Goal: Transaction & Acquisition: Download file/media

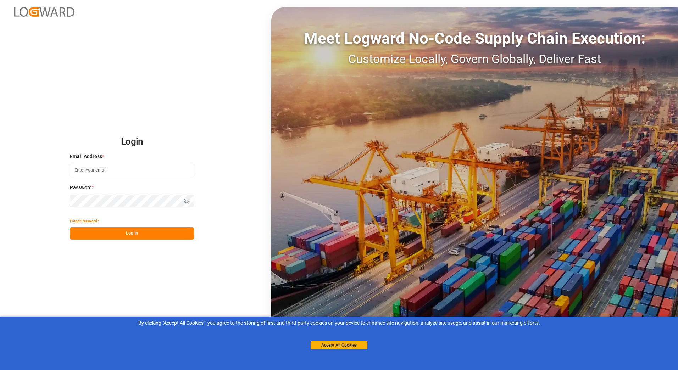
type input "[EMAIL_ADDRESS][DOMAIN_NAME]"
click at [153, 232] on button "Log In" at bounding box center [132, 233] width 124 height 12
click at [353, 345] on button "Accept All Cookies" at bounding box center [339, 345] width 57 height 9
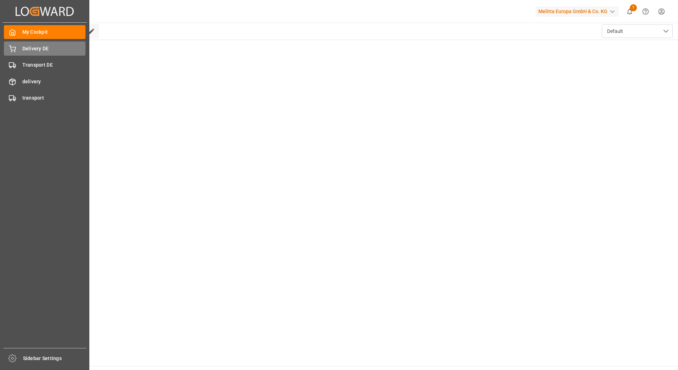
click at [31, 47] on span "Delivery DE" at bounding box center [53, 48] width 63 height 7
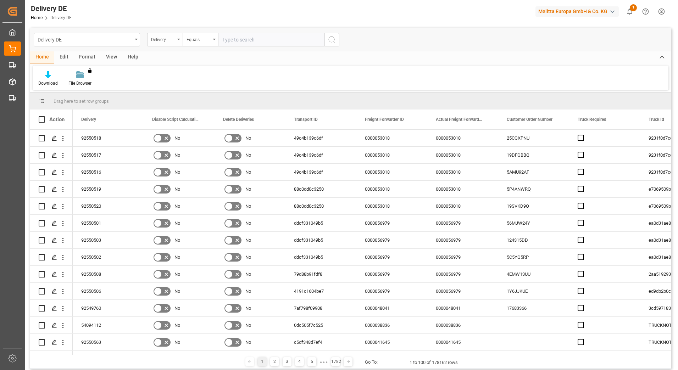
click at [178, 42] on div "Delivery" at bounding box center [164, 39] width 35 height 13
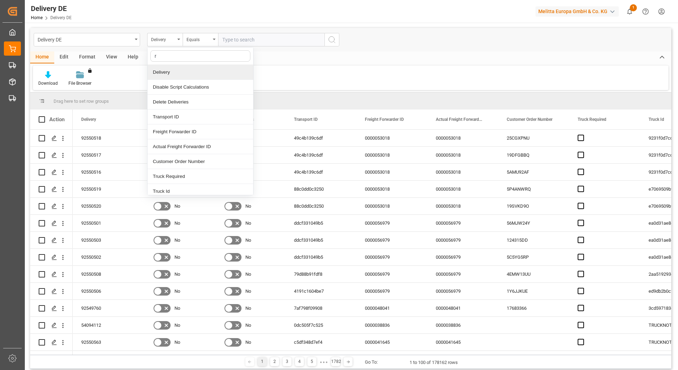
type input "re"
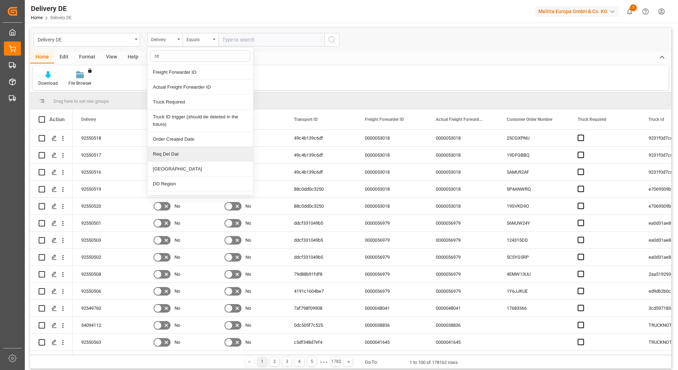
click at [173, 156] on div "Req Del Dat" at bounding box center [200, 154] width 106 height 15
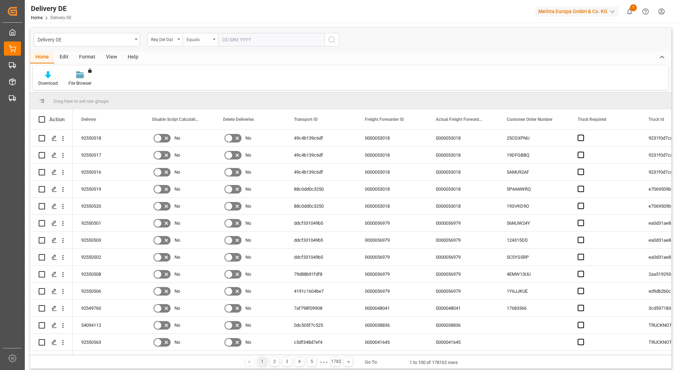
click at [212, 39] on div "Equals" at bounding box center [200, 39] width 35 height 13
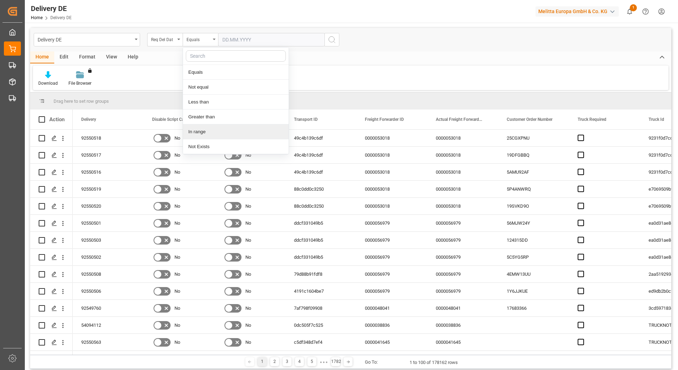
click at [195, 135] on div "In range" at bounding box center [236, 131] width 106 height 15
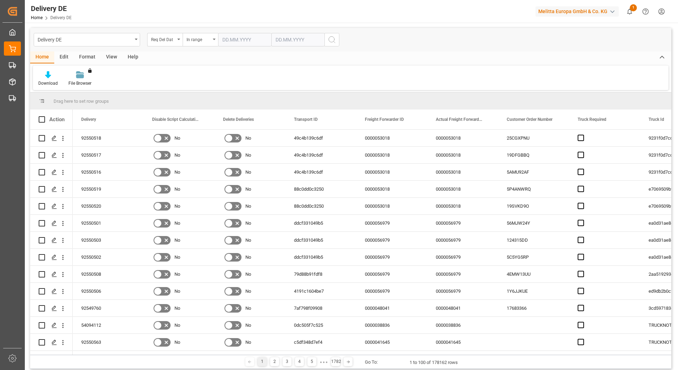
click at [228, 38] on input "text" at bounding box center [244, 39] width 53 height 13
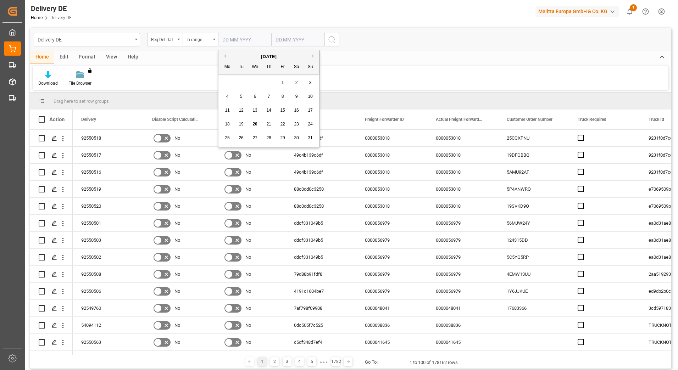
click at [223, 56] on button "Previous Month" at bounding box center [224, 56] width 4 height 4
click at [240, 82] on span "1" at bounding box center [241, 82] width 2 height 5
type input "[DATE]"
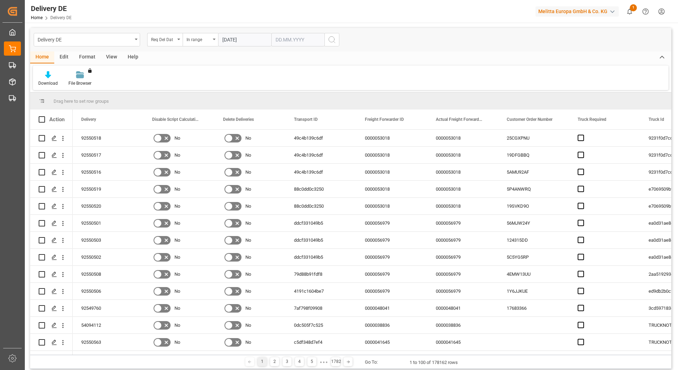
click at [271, 40] on input "text" at bounding box center [244, 39] width 53 height 13
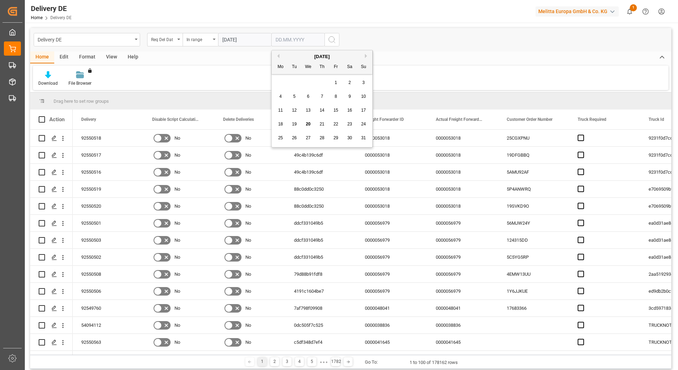
click at [276, 56] on button "Previous Month" at bounding box center [277, 56] width 4 height 4
click at [321, 137] on span "31" at bounding box center [321, 137] width 5 height 5
type input "[DATE]"
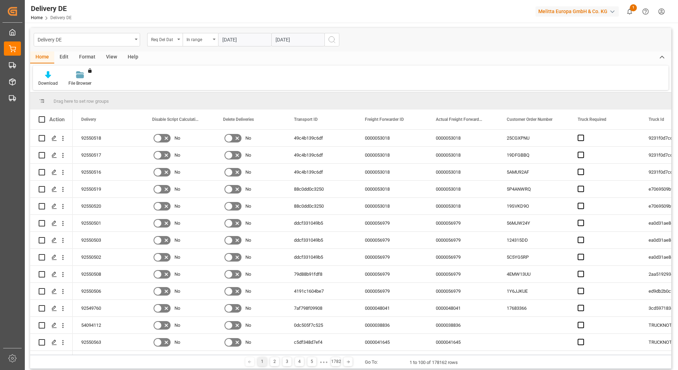
click at [330, 45] on button "search button" at bounding box center [331, 39] width 15 height 13
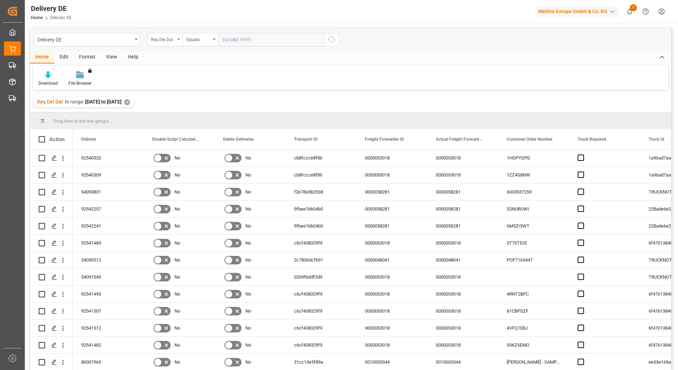
click at [176, 37] on div "Req Del Dat" at bounding box center [164, 39] width 35 height 13
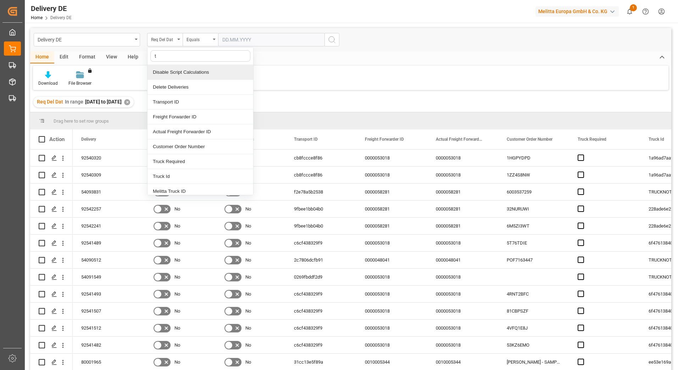
type input "ts"
click at [188, 71] on div "TSP" at bounding box center [200, 72] width 106 height 15
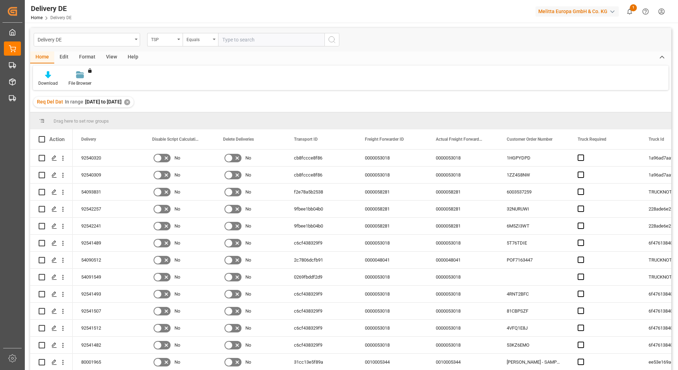
click at [246, 38] on input "text" at bounding box center [271, 39] width 106 height 13
type input "dachser cof foodservice"
drag, startPoint x: 629, startPoint y: 215, endPoint x: 756, endPoint y: 227, distance: 128.1
click at [677, 227] on html "Created by potrace 1.15, written by [PERSON_NAME] [DATE]-[DATE] Created by potr…" at bounding box center [339, 185] width 678 height 370
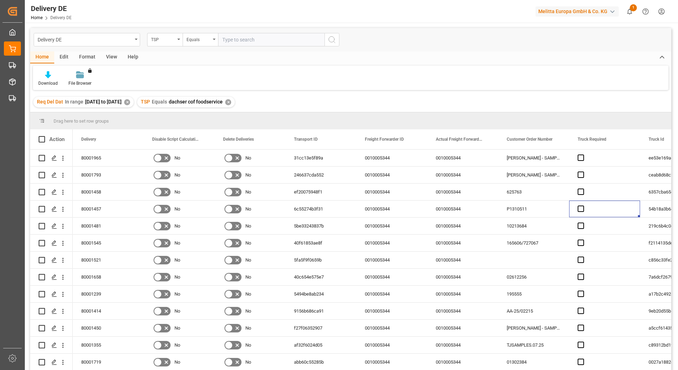
click at [113, 57] on div "View" at bounding box center [112, 57] width 22 height 12
click at [43, 74] on icon at bounding box center [45, 74] width 7 height 7
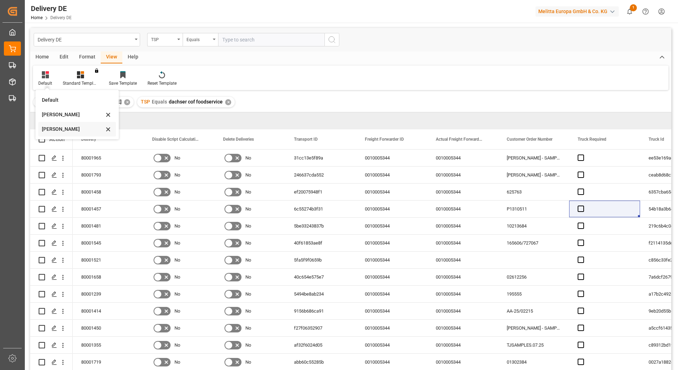
click at [58, 130] on div "[PERSON_NAME]" at bounding box center [73, 128] width 62 height 7
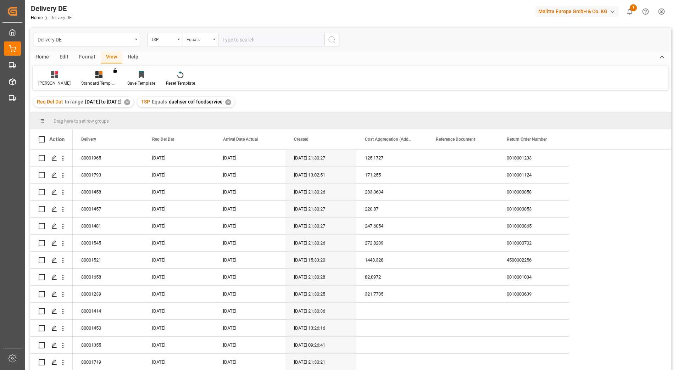
scroll to position [105, 0]
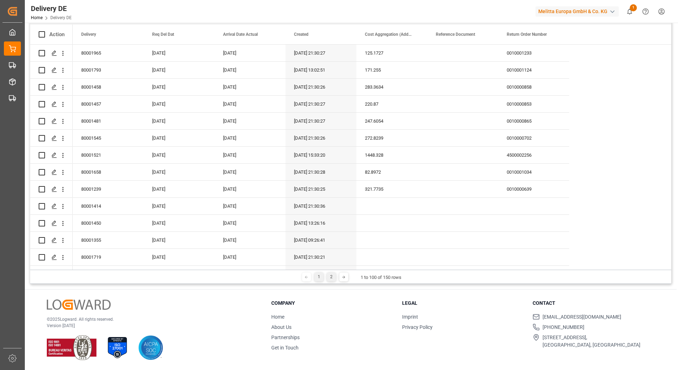
click at [333, 276] on div "2" at bounding box center [331, 277] width 9 height 9
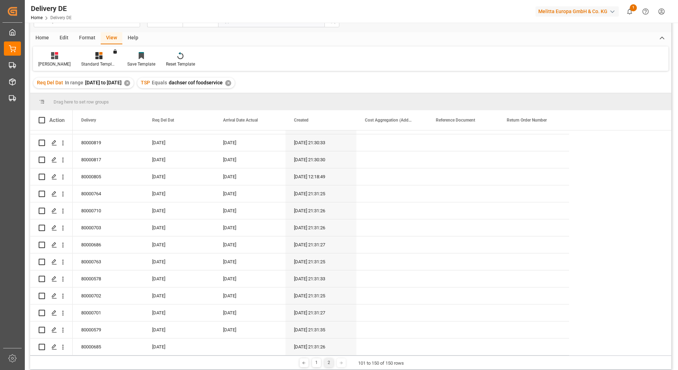
scroll to position [0, 0]
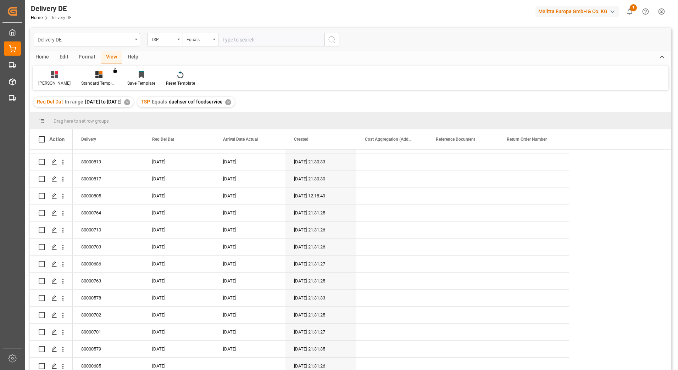
click at [45, 58] on div "Home" at bounding box center [42, 57] width 24 height 12
click at [51, 77] on div at bounding box center [47, 74] width 19 height 7
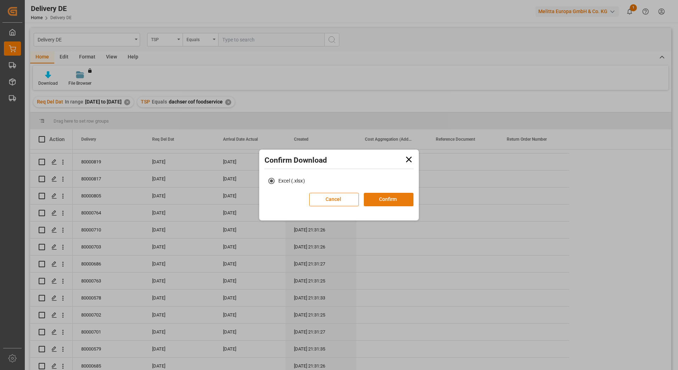
click at [381, 201] on button "Confirm" at bounding box center [389, 199] width 50 height 13
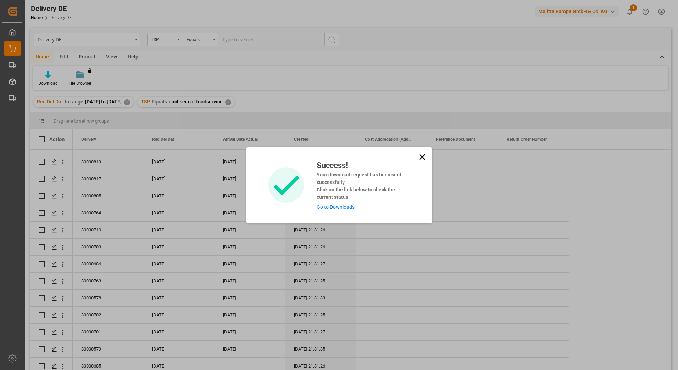
click at [421, 155] on icon at bounding box center [422, 157] width 10 height 10
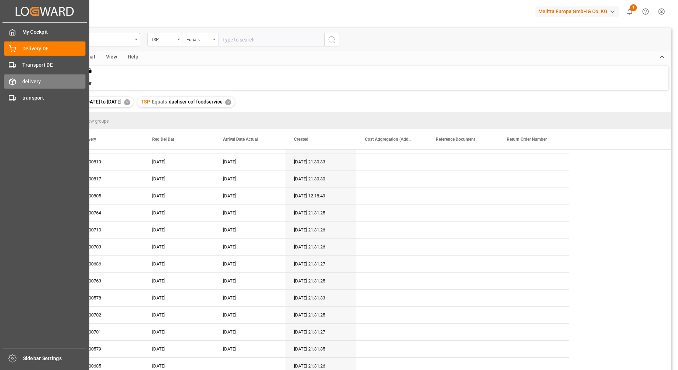
click at [36, 78] on span "delivery" at bounding box center [53, 81] width 63 height 7
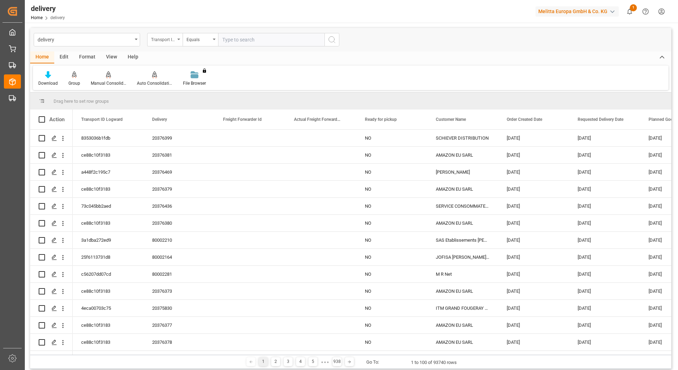
click at [179, 40] on icon "open menu" at bounding box center [178, 39] width 3 height 1
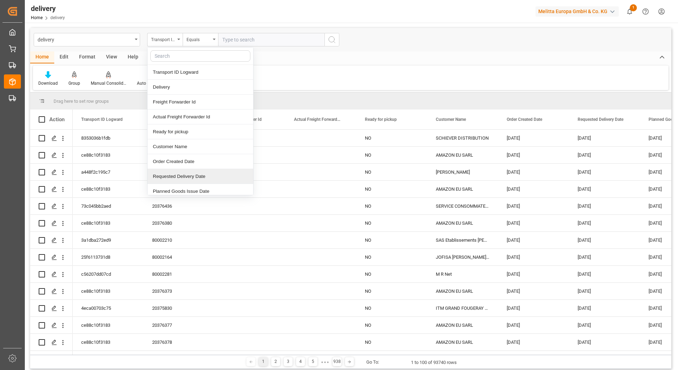
click at [179, 174] on div "Requested Delivery Date" at bounding box center [200, 176] width 106 height 15
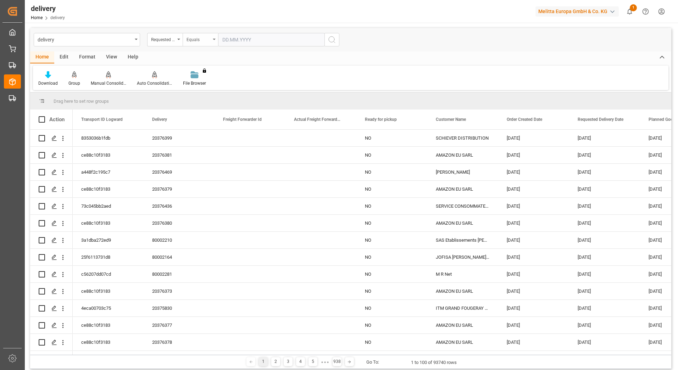
click at [216, 37] on div "Equals" at bounding box center [200, 39] width 35 height 13
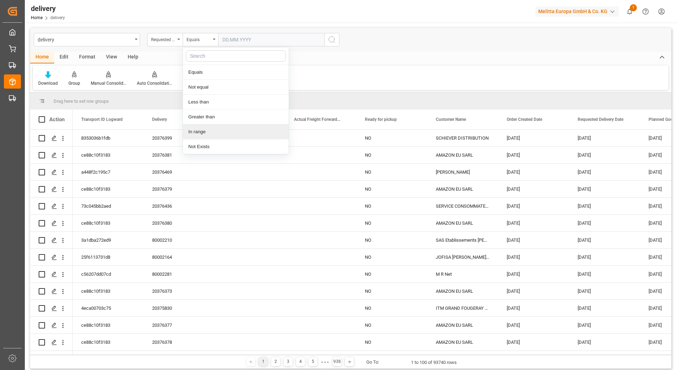
click at [205, 128] on div "In range" at bounding box center [236, 131] width 106 height 15
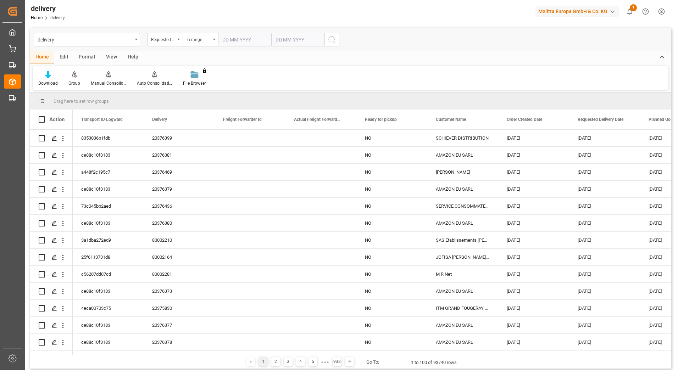
click at [260, 41] on input "text" at bounding box center [244, 39] width 53 height 13
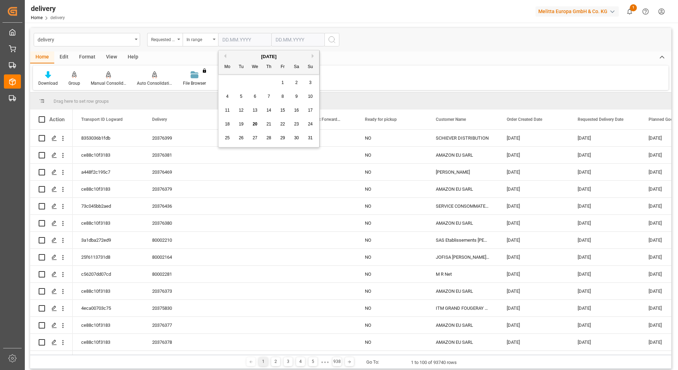
click at [225, 55] on button "Previous Month" at bounding box center [224, 56] width 4 height 4
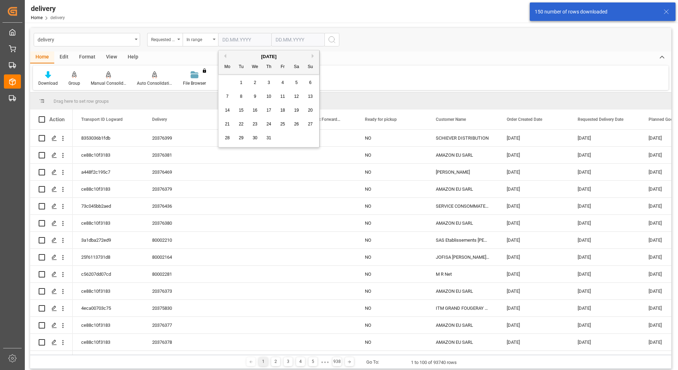
click at [241, 80] on div "1" at bounding box center [241, 83] width 9 height 9
type input "[DATE]"
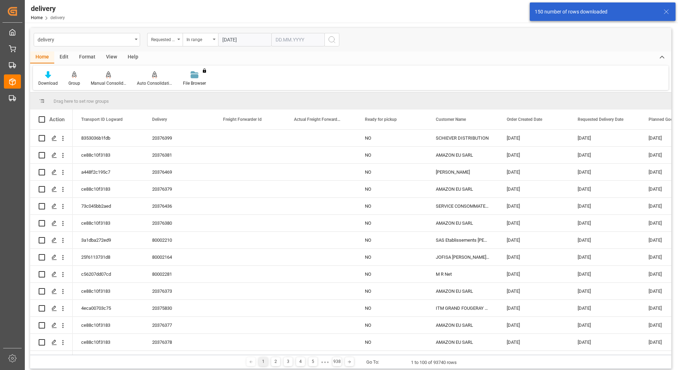
click at [271, 40] on input "text" at bounding box center [244, 39] width 53 height 13
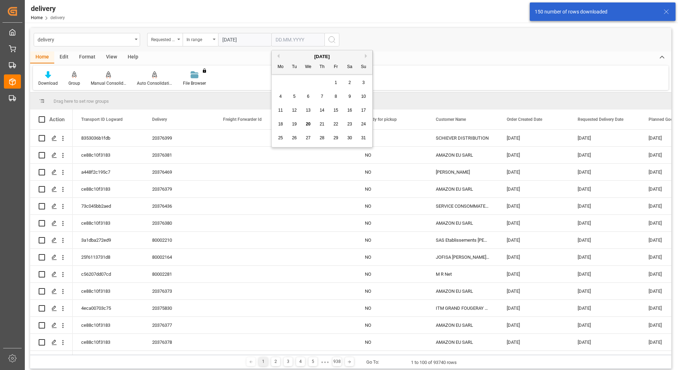
click at [279, 59] on div "[DATE]" at bounding box center [322, 56] width 101 height 7
click at [276, 61] on div "Mo Tu We Th Fr Sa Su" at bounding box center [322, 67] width 101 height 14
click at [278, 56] on button "Previous Month" at bounding box center [277, 56] width 4 height 4
click at [325, 133] on div "28 29 30 31 1 2 3" at bounding box center [322, 138] width 97 height 14
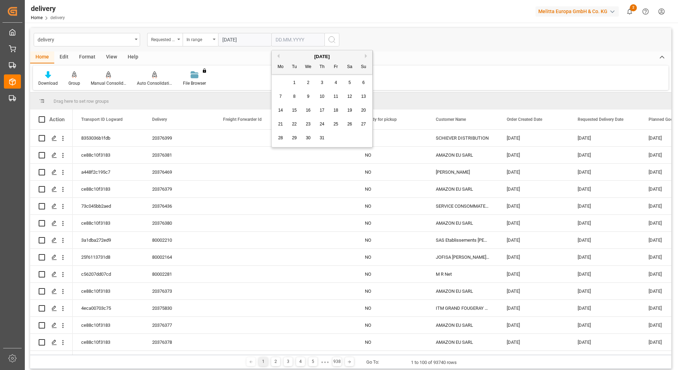
click at [322, 136] on span "31" at bounding box center [321, 137] width 5 height 5
type input "[DATE]"
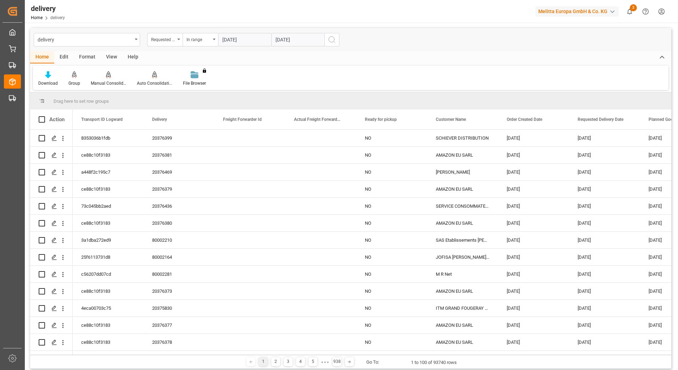
click at [369, 50] on div "delivery Requested Delivery Date In range [DATE] [DATE]" at bounding box center [350, 39] width 641 height 23
click at [335, 39] on icon "search button" at bounding box center [332, 39] width 9 height 9
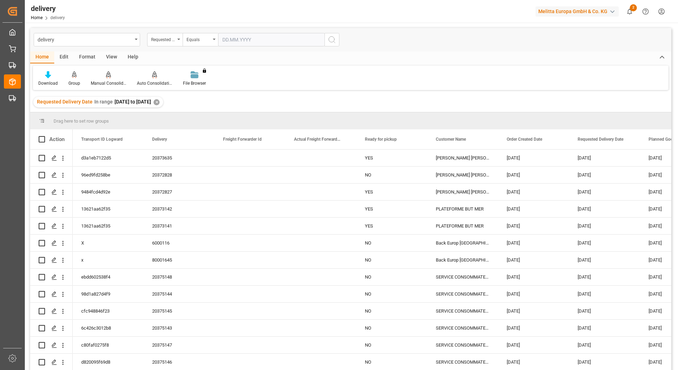
click at [181, 39] on div "Requested Delivery Date" at bounding box center [164, 39] width 35 height 13
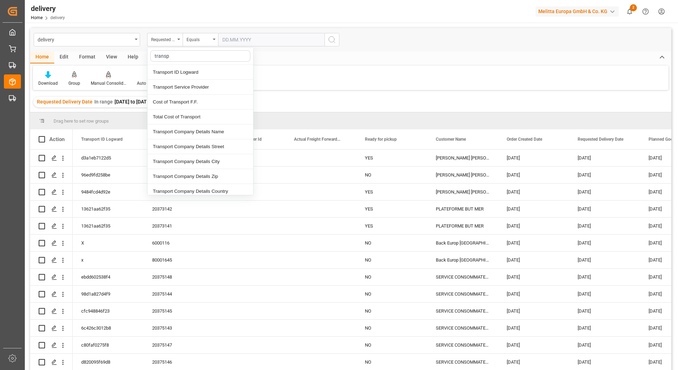
type input "transpo"
click at [195, 85] on div "Transport Service Provider" at bounding box center [200, 87] width 106 height 15
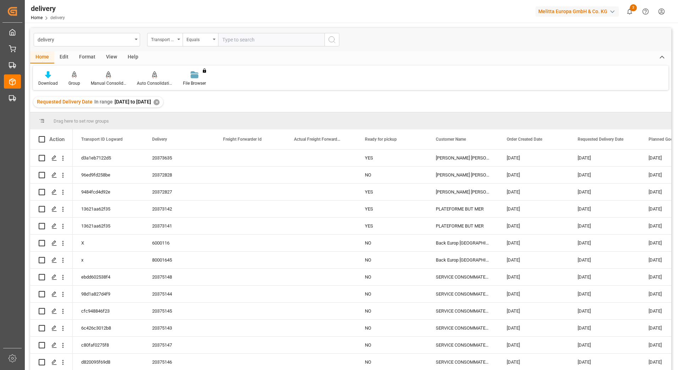
click at [241, 37] on input "text" at bounding box center [271, 39] width 106 height 13
type input "dachser cof foodservice"
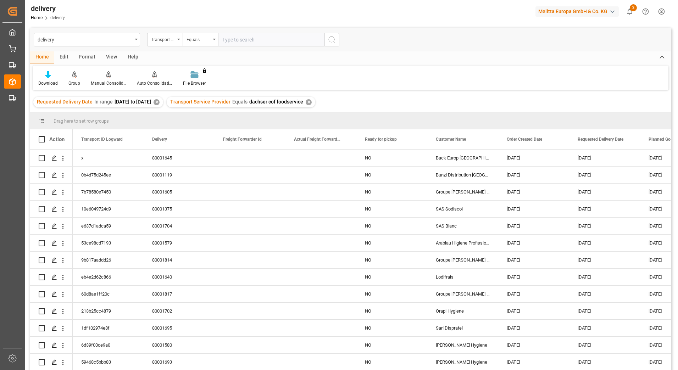
click at [108, 56] on div "View" at bounding box center [112, 57] width 22 height 12
click at [44, 71] on icon at bounding box center [45, 74] width 7 height 7
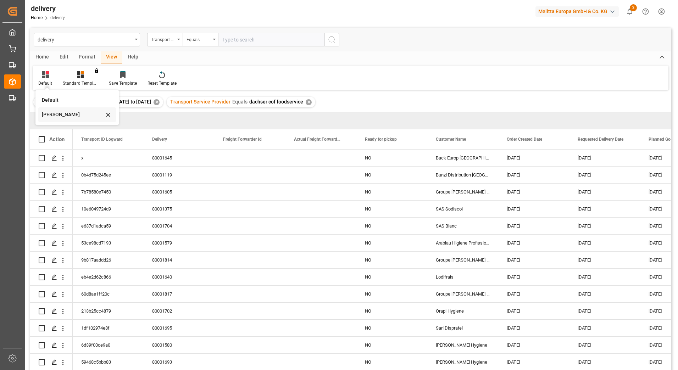
click at [61, 117] on div "[PERSON_NAME]" at bounding box center [73, 114] width 62 height 7
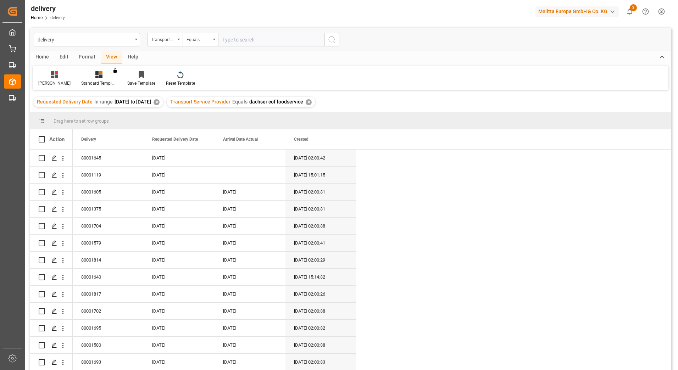
click at [43, 54] on div "Home" at bounding box center [42, 57] width 24 height 12
click at [46, 72] on icon at bounding box center [48, 74] width 6 height 7
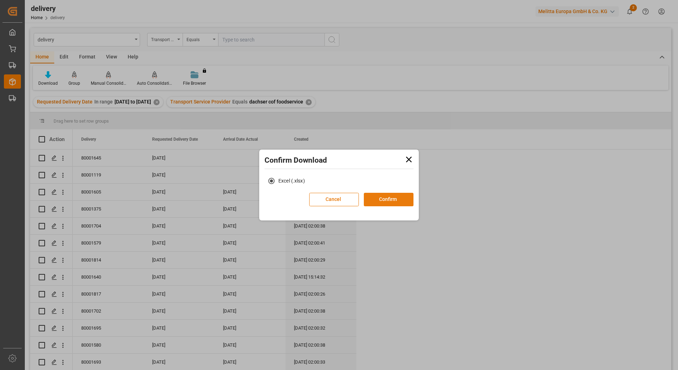
click at [376, 200] on button "Confirm" at bounding box center [389, 199] width 50 height 13
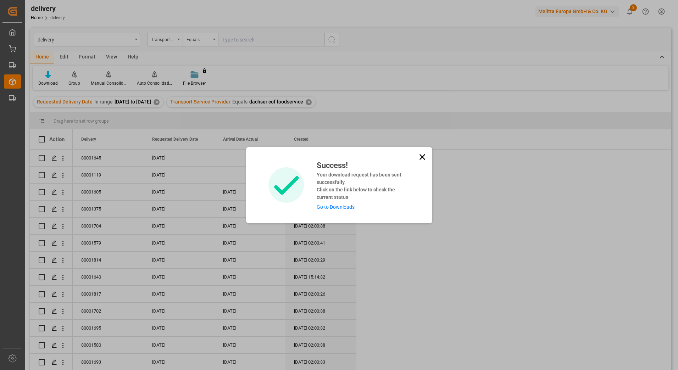
click at [340, 208] on link "Go to Downloads" at bounding box center [336, 207] width 38 height 6
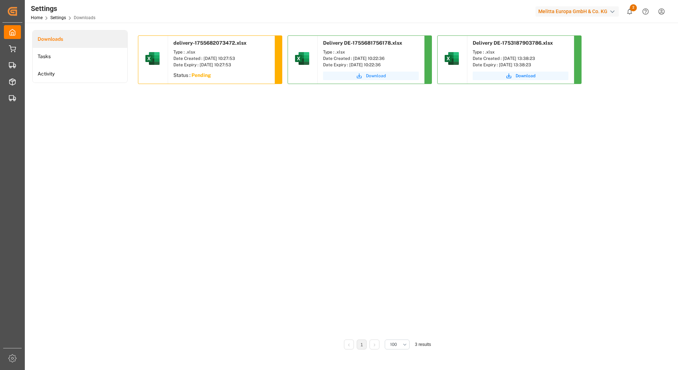
click at [366, 74] on span "Download" at bounding box center [376, 76] width 20 height 6
click at [254, 161] on div "delivery-1755682073472.xlsx Type : .xlsx Date Created : [DATE] 10:27:53 Date Ex…" at bounding box center [387, 184] width 499 height 299
click at [256, 163] on div "delivery-1755682073472.xlsx Type : .xlsx Date Created : [DATE] 10:27:53 Date Ex…" at bounding box center [387, 184] width 499 height 299
click at [194, 146] on div "delivery-1755682073472.xlsx Type : .xlsx Date Created : [DATE] 10:27:53 Date Ex…" at bounding box center [387, 184] width 499 height 299
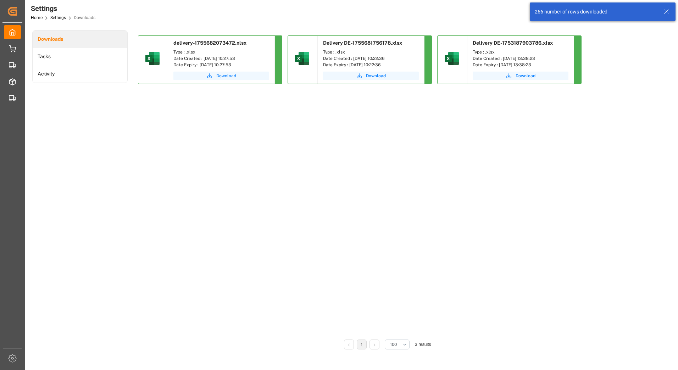
click at [222, 75] on span "Download" at bounding box center [226, 76] width 20 height 6
